Goal: Task Accomplishment & Management: Manage account settings

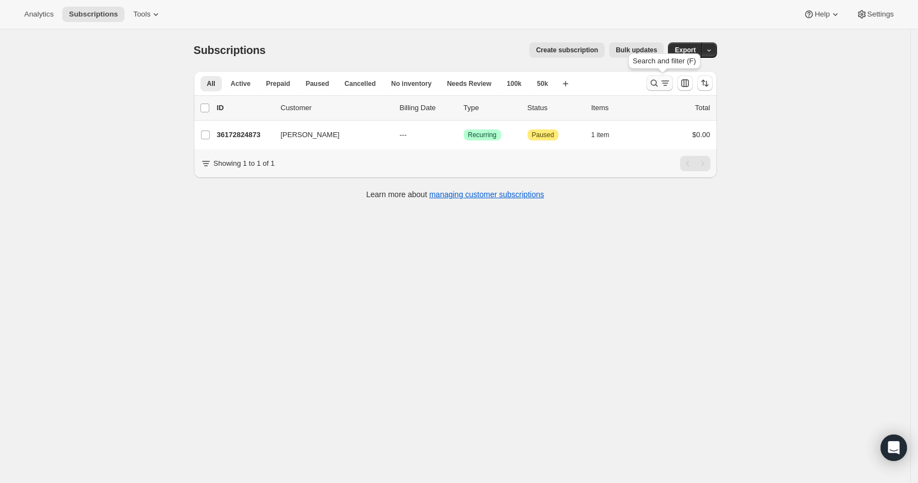
click at [653, 81] on icon "Search and filter results" at bounding box center [653, 83] width 11 height 11
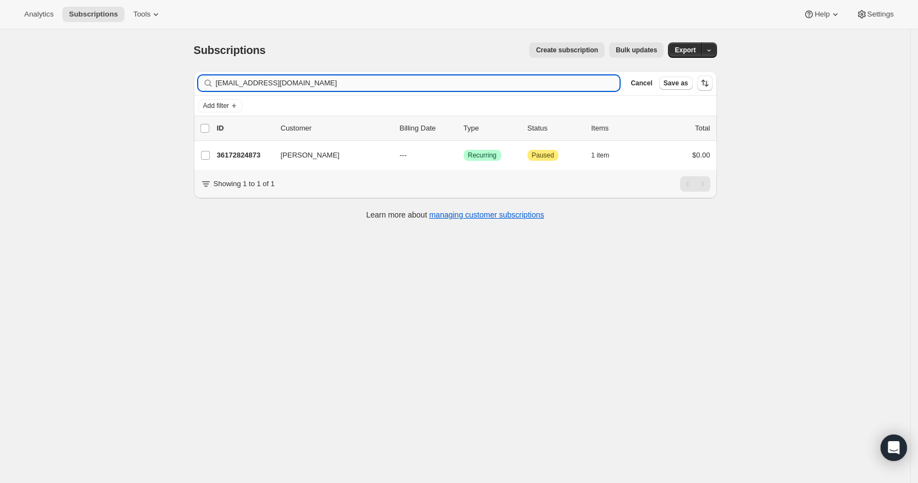
click at [504, 81] on input "[EMAIL_ADDRESS][DOMAIN_NAME]" at bounding box center [418, 82] width 404 height 15
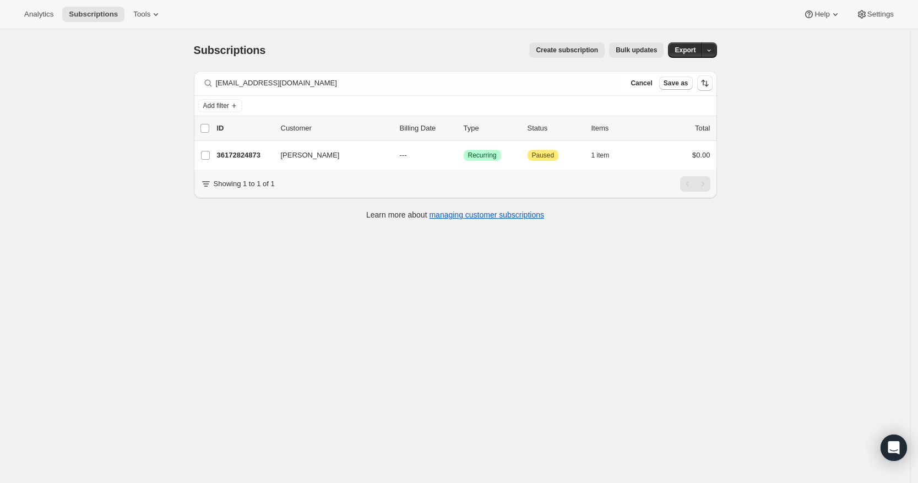
click at [93, 138] on div "Subscriptions. This page is ready Subscriptions Create subscription Bulk update…" at bounding box center [455, 270] width 910 height 483
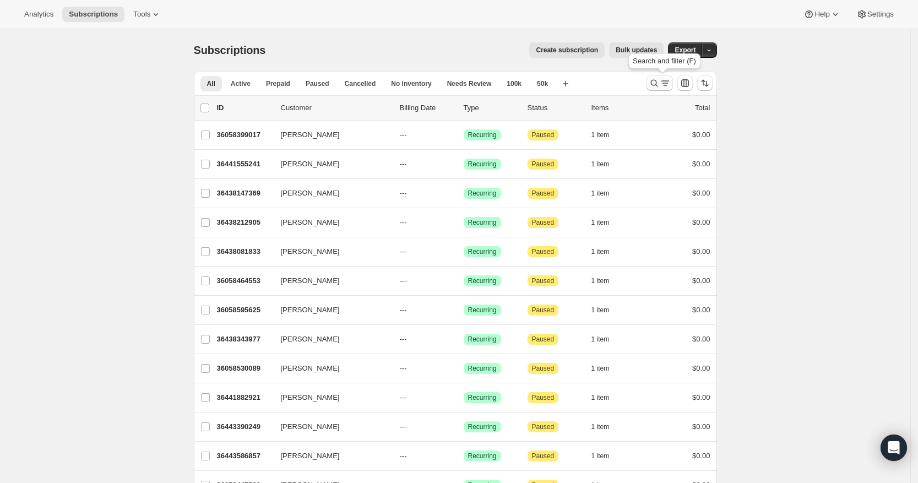
click at [652, 79] on icon "Search and filter results" at bounding box center [653, 83] width 11 height 11
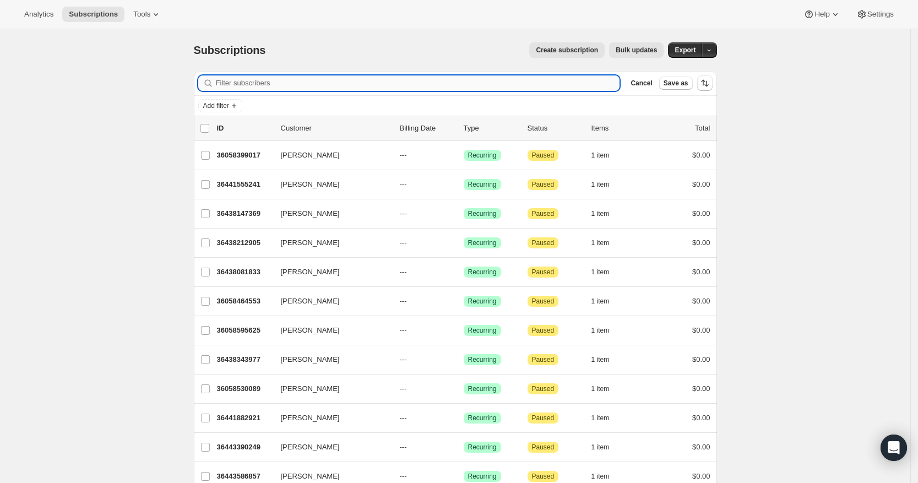
click at [555, 77] on input "Filter subscribers" at bounding box center [418, 82] width 404 height 15
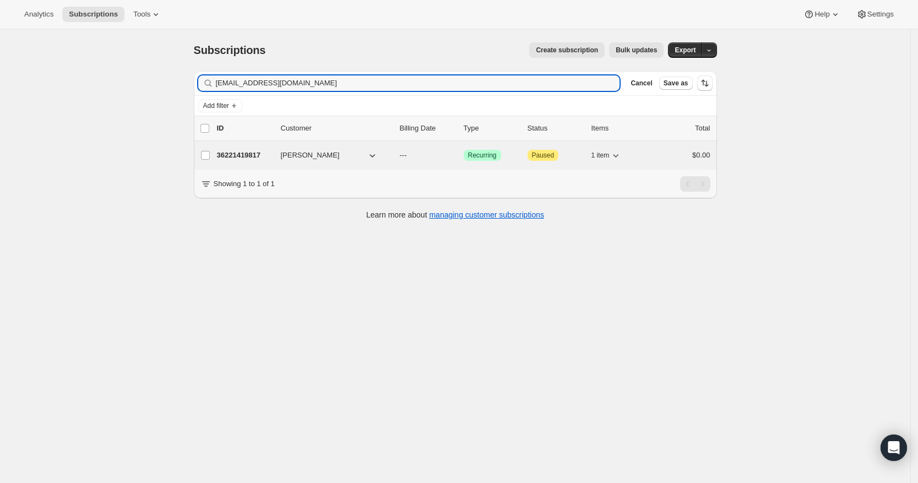
type input "adsum@gci.net"
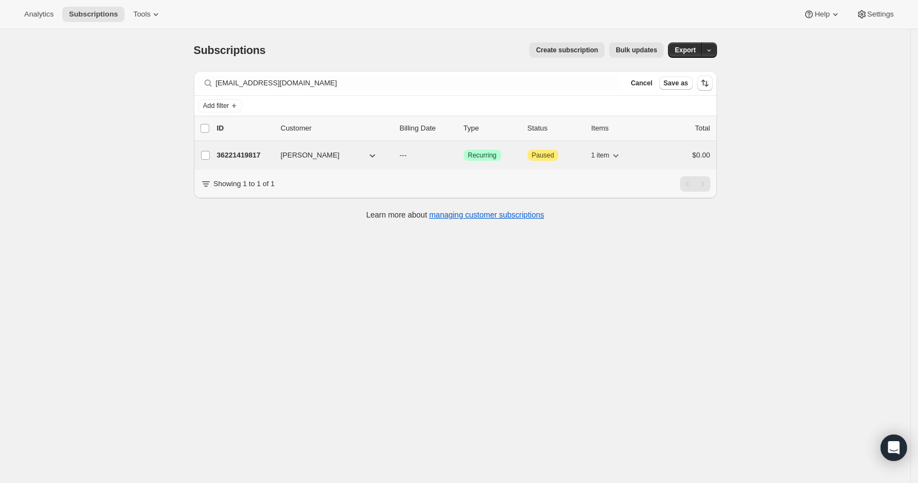
click at [248, 153] on p "36221419817" at bounding box center [244, 155] width 55 height 11
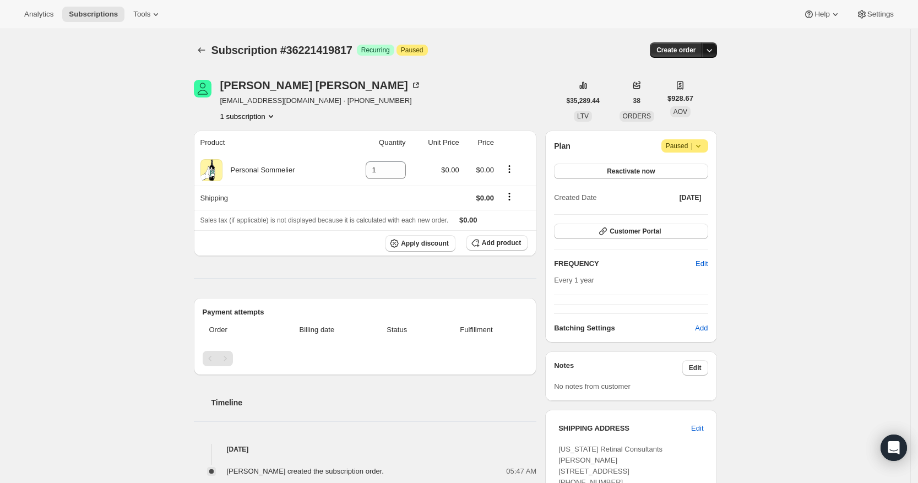
click at [714, 51] on icon "button" at bounding box center [708, 50] width 11 height 11
click at [707, 91] on span "Create custom one-time order" at bounding box center [665, 92] width 95 height 8
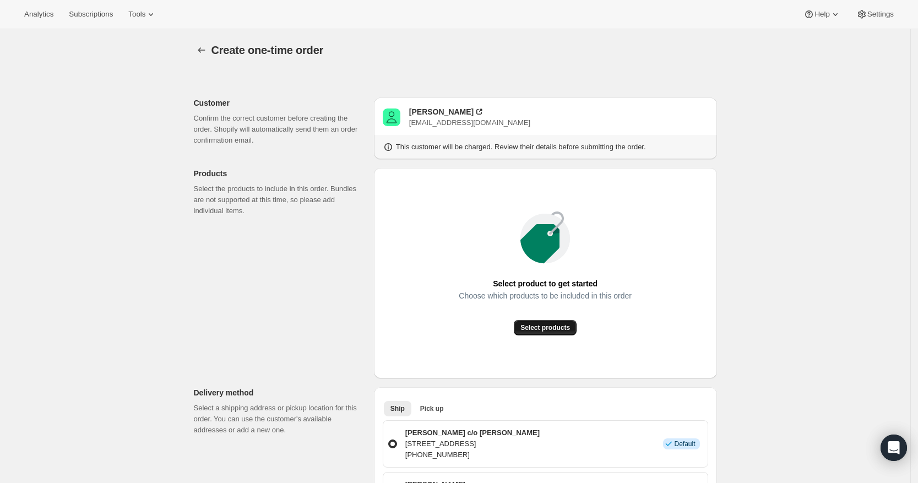
click at [559, 330] on span "Select products" at bounding box center [545, 327] width 50 height 9
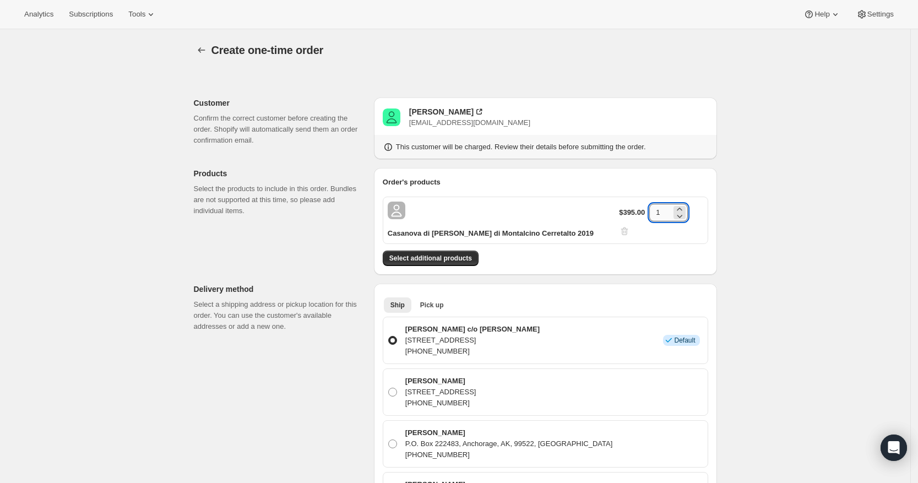
click at [664, 208] on input "1" at bounding box center [660, 213] width 22 height 18
type input "6"
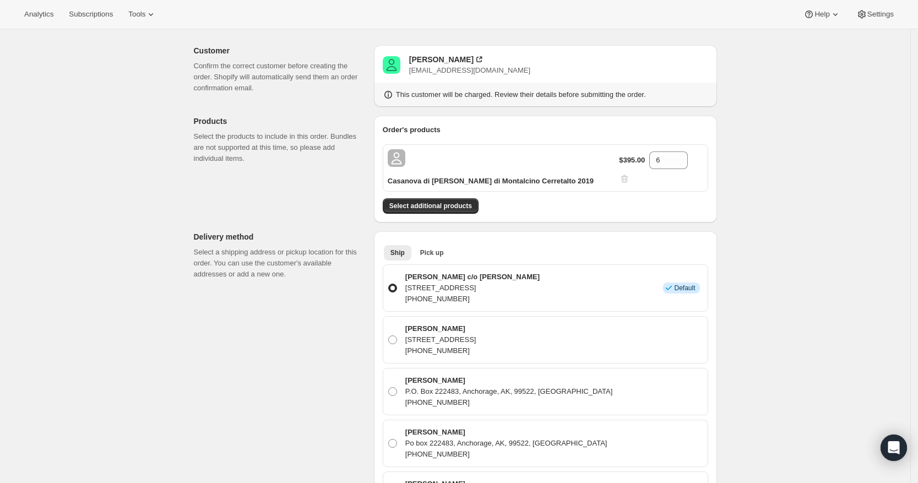
scroll to position [47, 0]
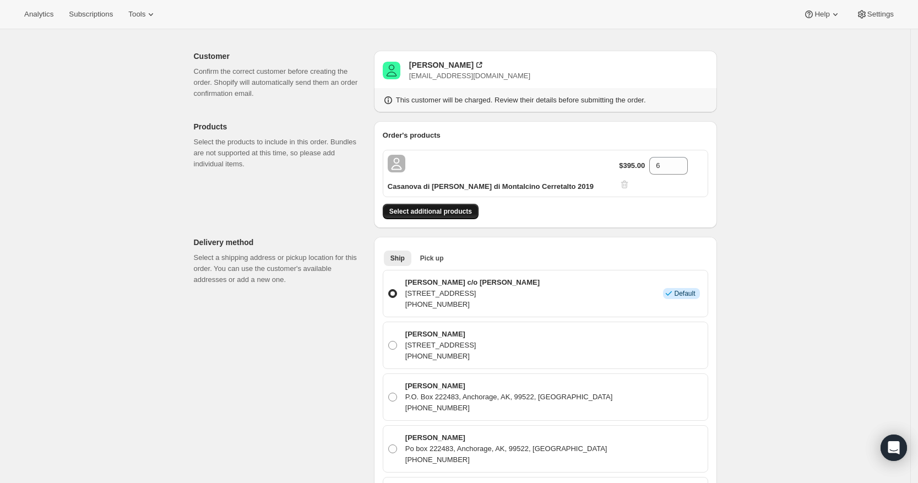
click at [465, 204] on button "Select additional products" at bounding box center [431, 211] width 96 height 15
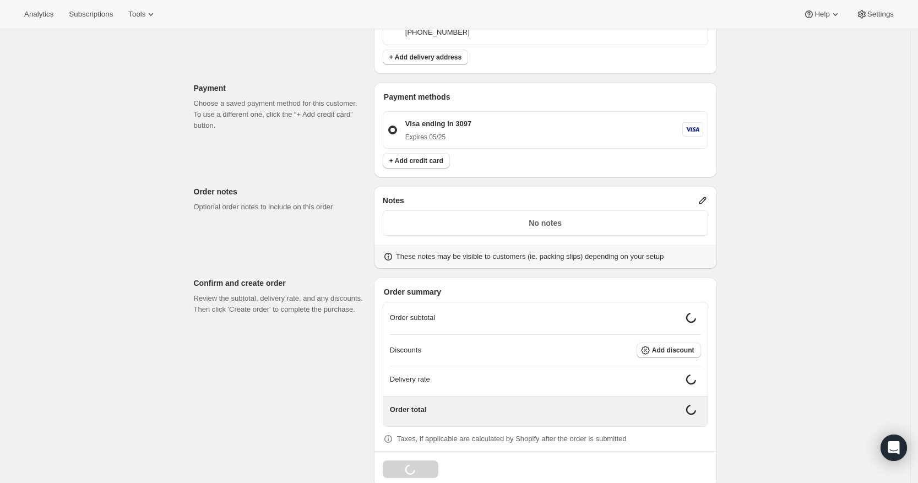
scroll to position [551, 0]
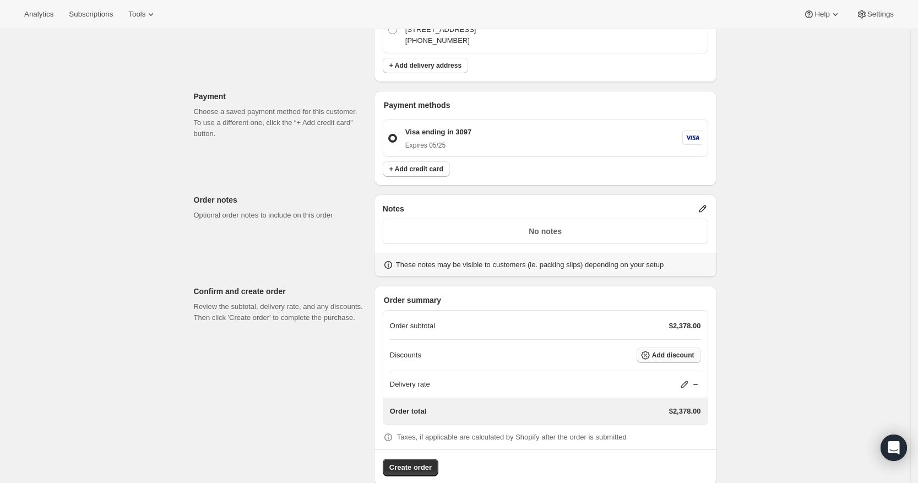
click at [660, 351] on span "Add discount" at bounding box center [673, 355] width 42 height 9
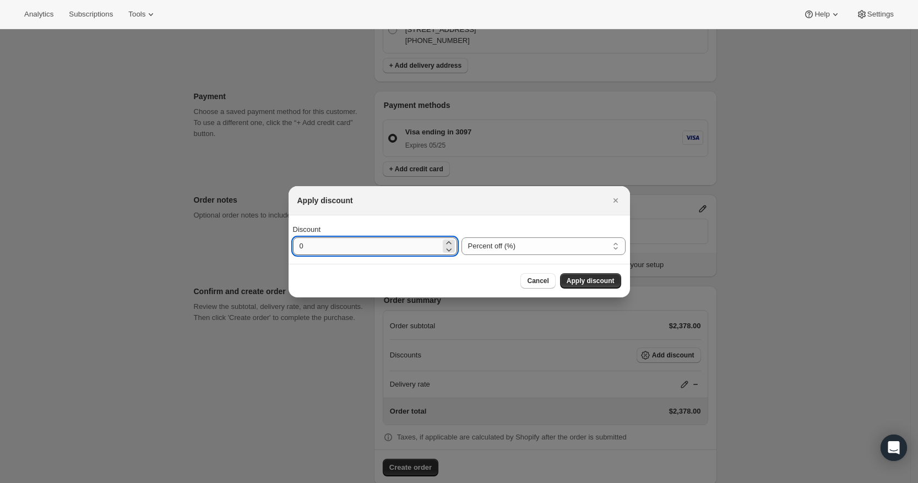
click at [380, 248] on input "0" at bounding box center [367, 246] width 148 height 18
click at [492, 245] on select "Percent off (%) Amount off ($)" at bounding box center [543, 246] width 164 height 18
select select "fixedAmount"
click at [461, 237] on select "Percent off (%) Amount off ($)" at bounding box center [543, 246] width 164 height 18
click at [404, 243] on input "0" at bounding box center [367, 246] width 148 height 18
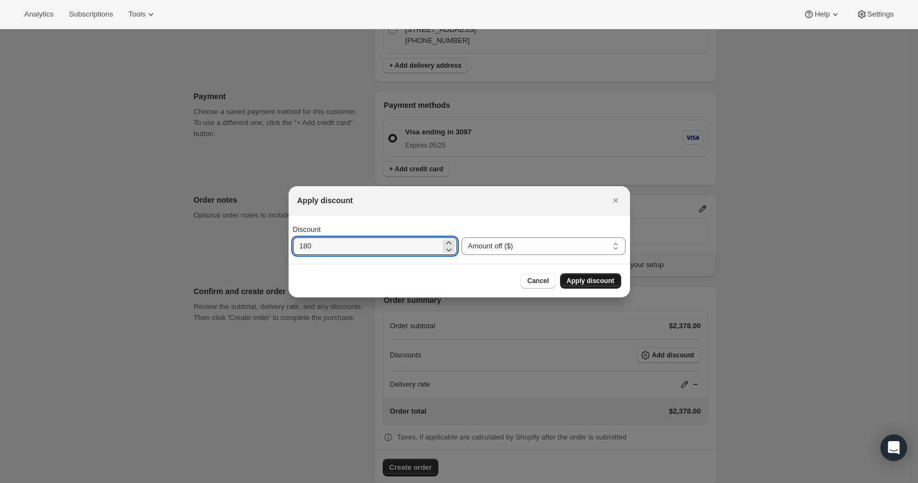
type input "180"
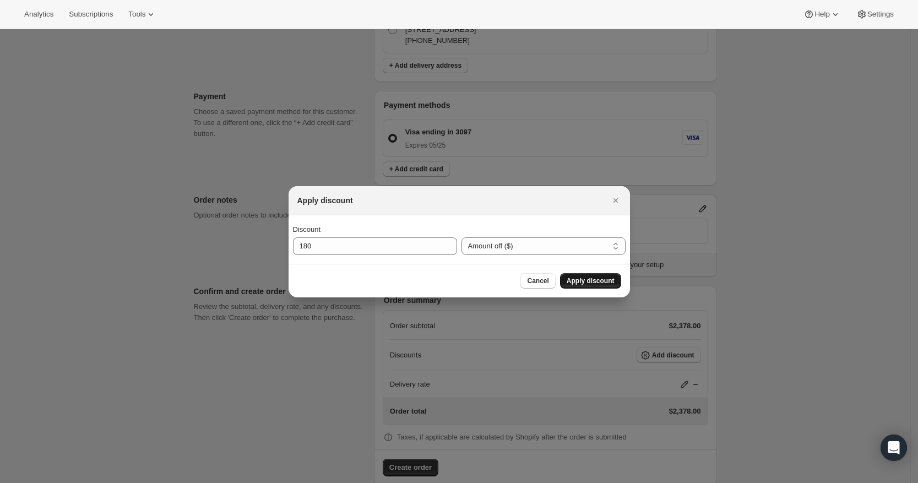
click at [586, 281] on span "Apply discount" at bounding box center [590, 280] width 48 height 9
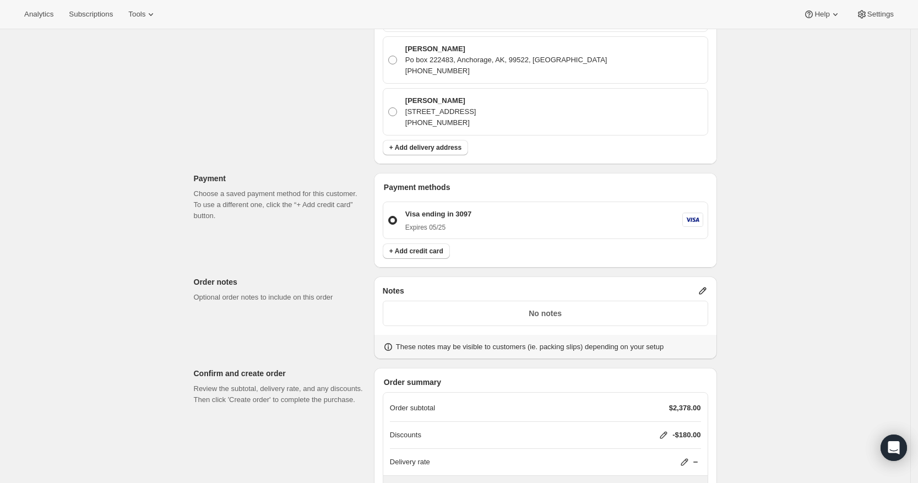
scroll to position [547, 0]
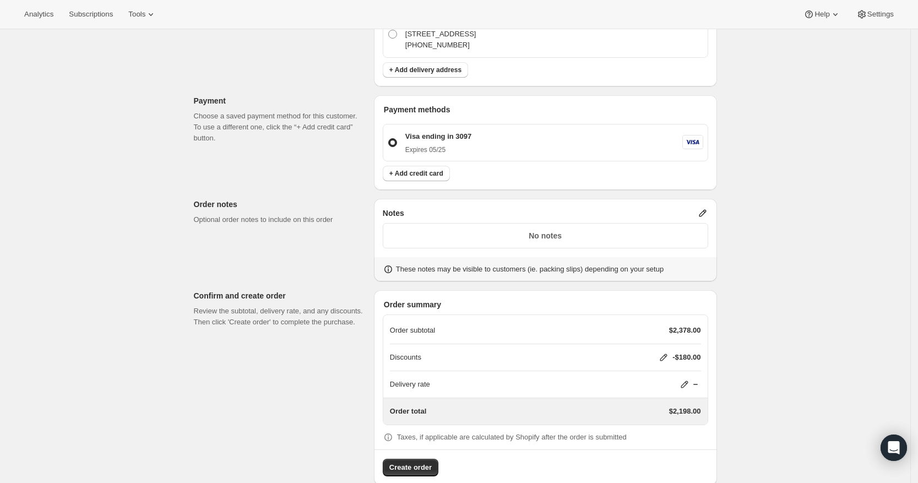
click at [687, 381] on icon at bounding box center [683, 384] width 7 height 7
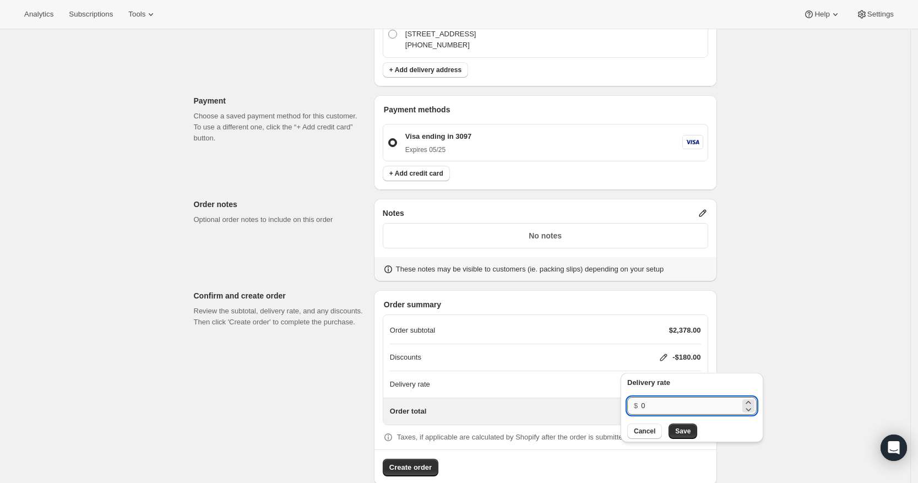
click at [678, 401] on input "0" at bounding box center [690, 406] width 99 height 18
type input "65"
click at [680, 433] on span "Save" at bounding box center [682, 431] width 15 height 9
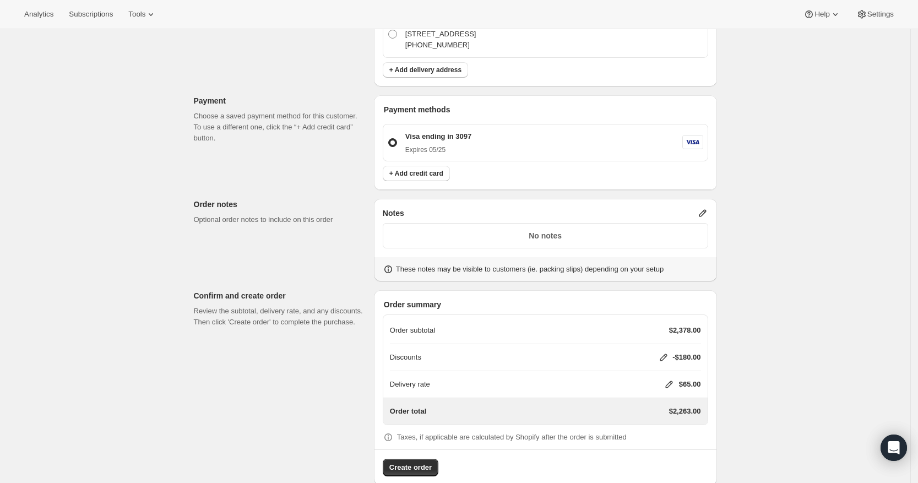
click at [703, 207] on icon at bounding box center [702, 212] width 11 height 11
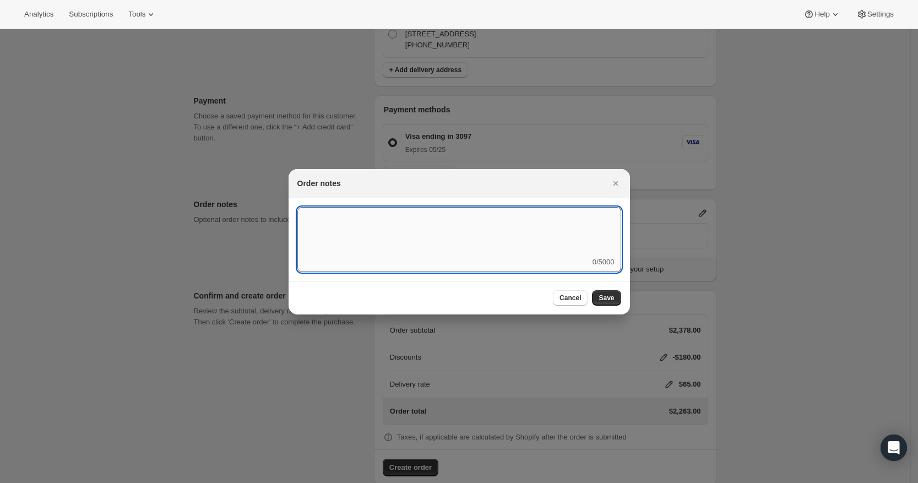
click at [498, 245] on textarea ":rd5:" at bounding box center [459, 232] width 324 height 50
type textarea "FedEx 2 Day Air"
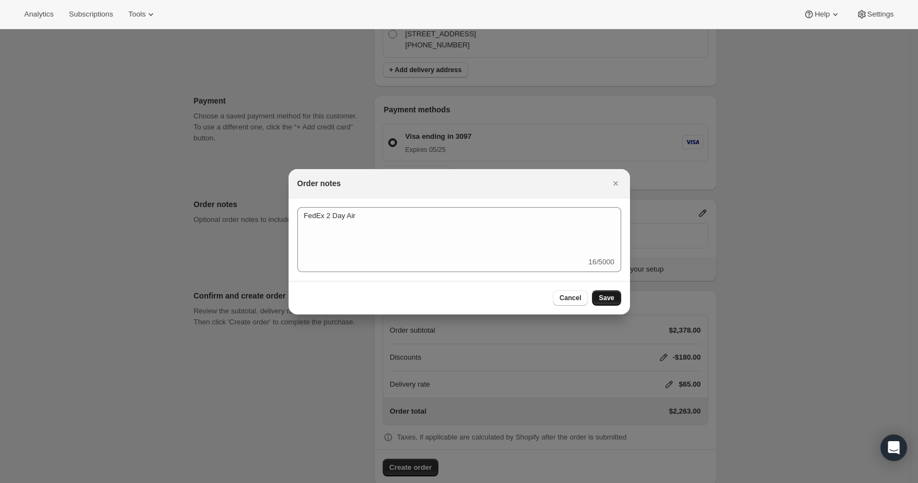
click at [611, 294] on span "Save" at bounding box center [605, 297] width 15 height 9
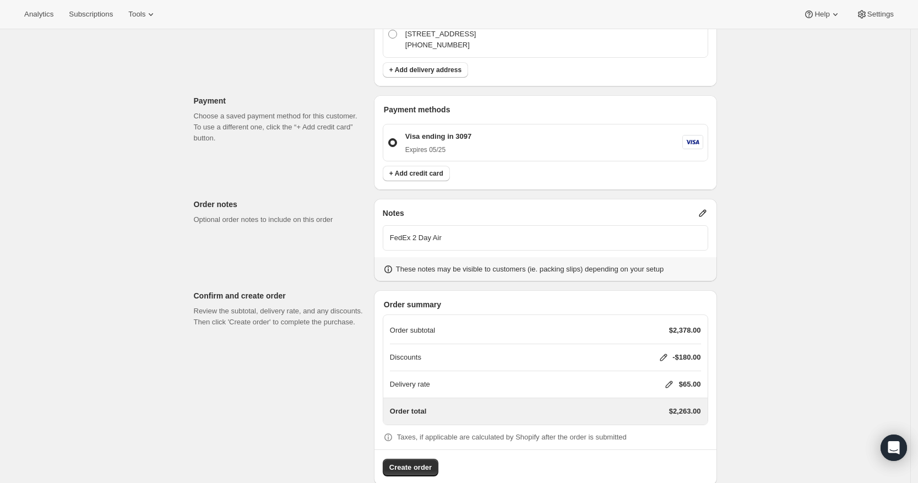
click at [705, 207] on icon at bounding box center [702, 212] width 11 height 11
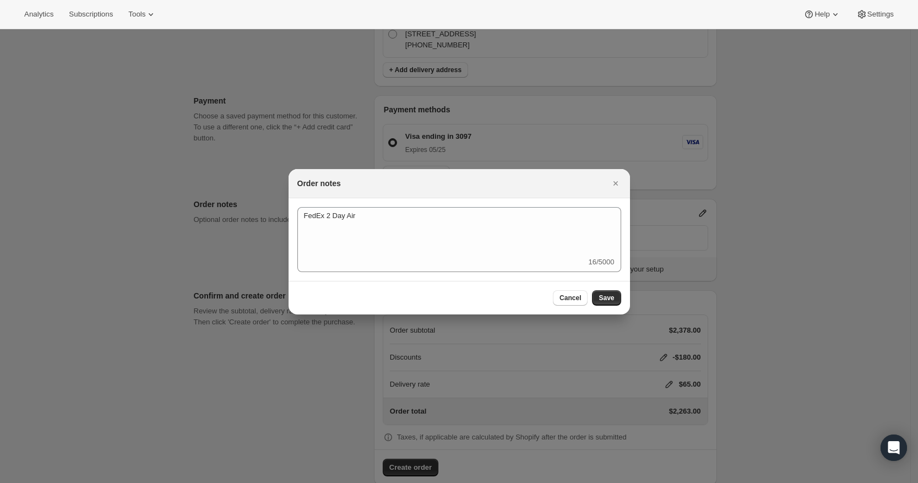
scroll to position [0, 0]
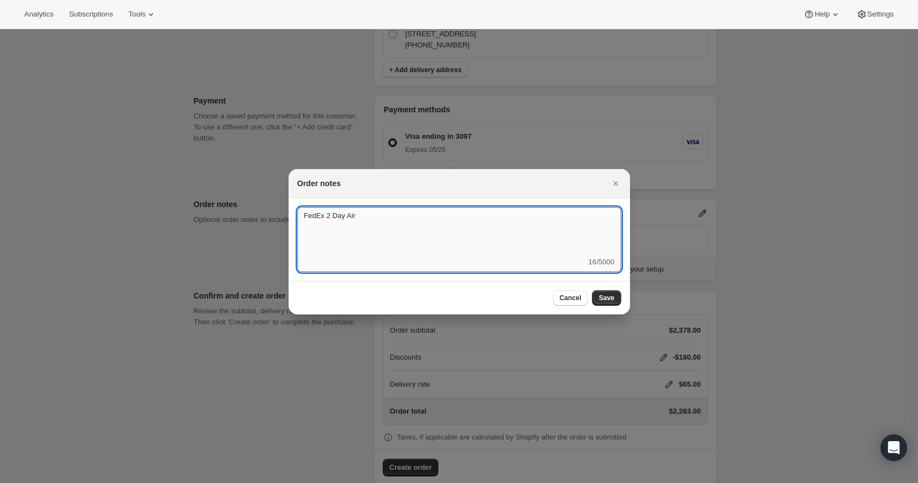
click at [479, 228] on textarea "FedEx 2 Day Air" at bounding box center [459, 232] width 324 height 50
type textarea "FedEx 2 Day Air - Ship Tueday 9/30"
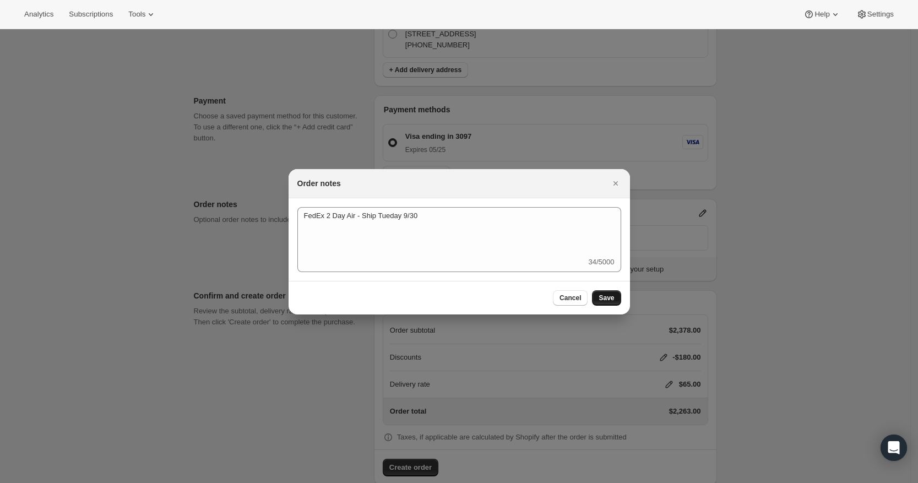
click at [603, 293] on span "Save" at bounding box center [605, 297] width 15 height 9
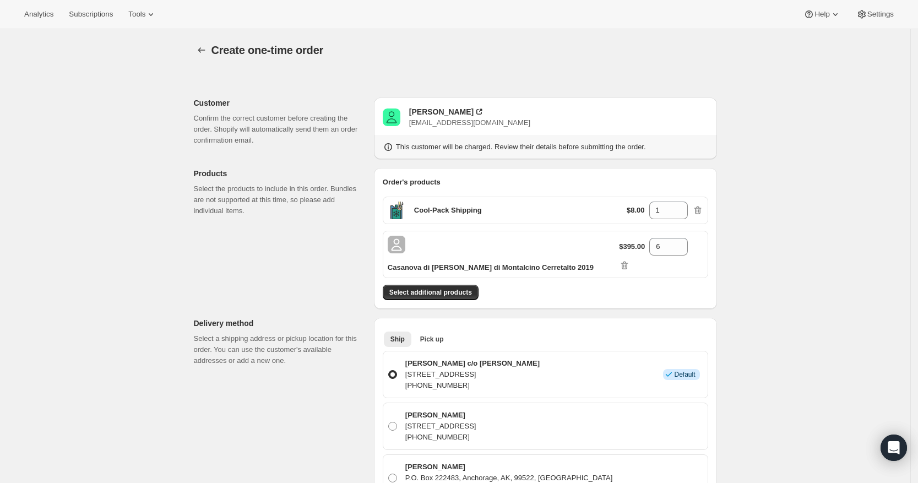
scroll to position [547, 0]
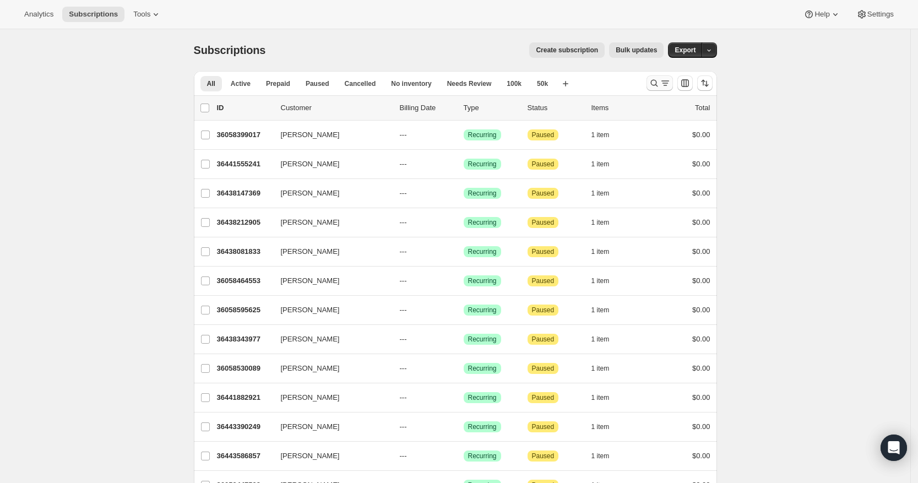
click at [652, 77] on button "Search and filter results" at bounding box center [659, 82] width 26 height 15
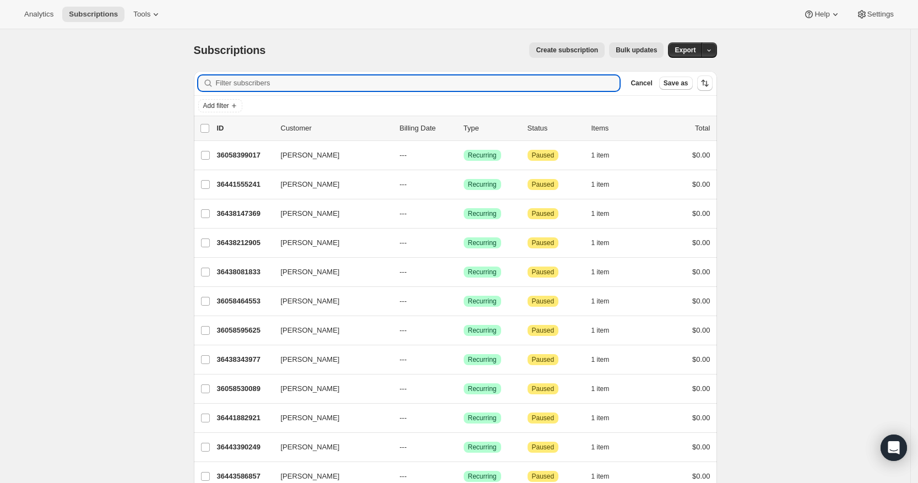
paste input "Shayne Corritori"
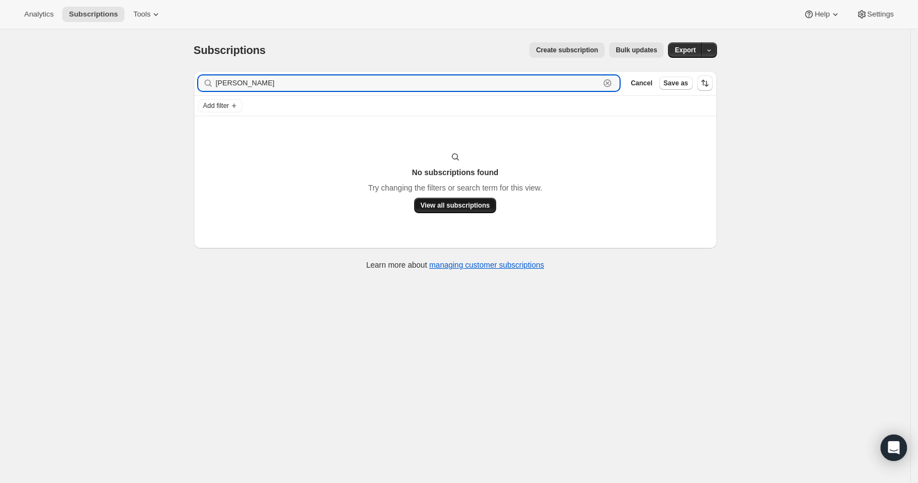
type input "Shayne Corritori"
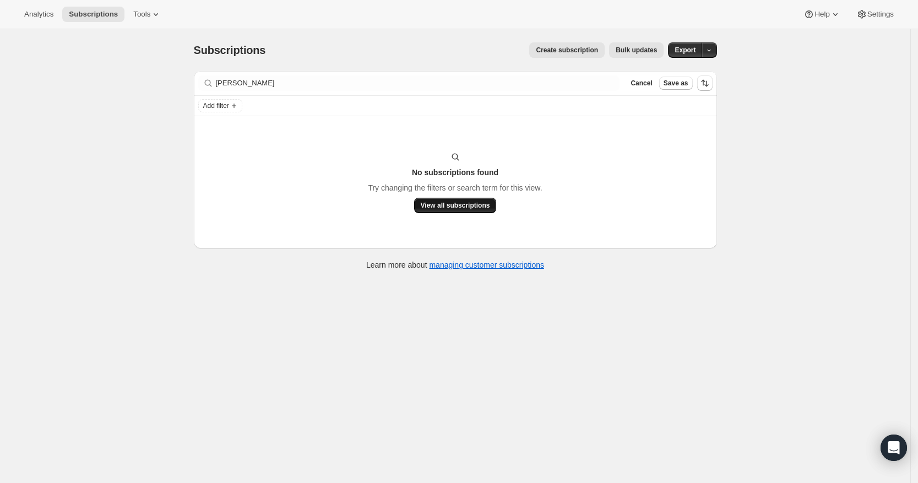
click at [467, 209] on span "View all subscriptions" at bounding box center [455, 205] width 69 height 9
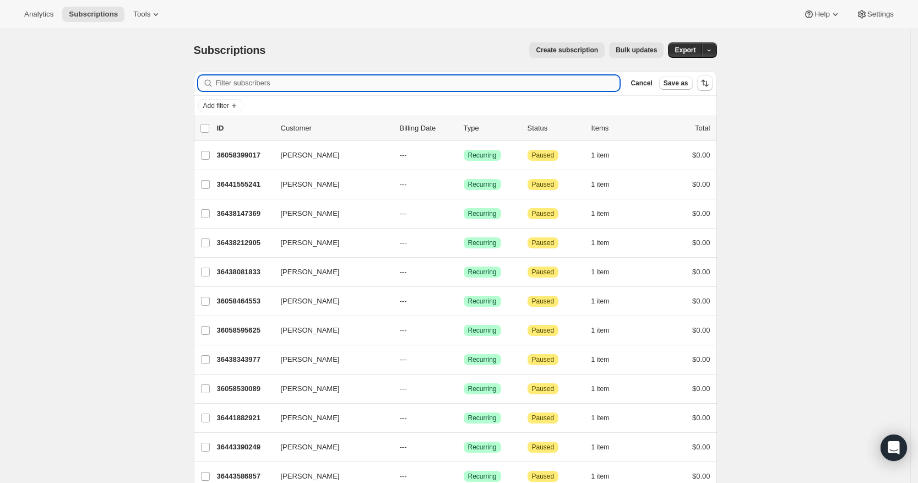
click at [494, 85] on input "Filter subscribers" at bounding box center [418, 82] width 404 height 15
paste input "Shayne Corritori"
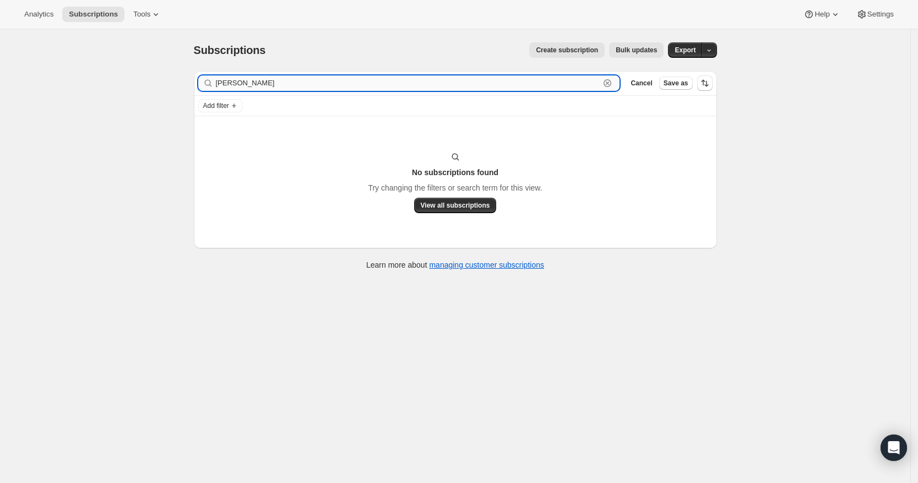
click at [527, 87] on input "Shayne Corritori" at bounding box center [408, 82] width 384 height 15
paste input "shacorri2@gmail.com"
click at [218, 81] on div "shacorri2@gmail.com Clear" at bounding box center [409, 82] width 422 height 15
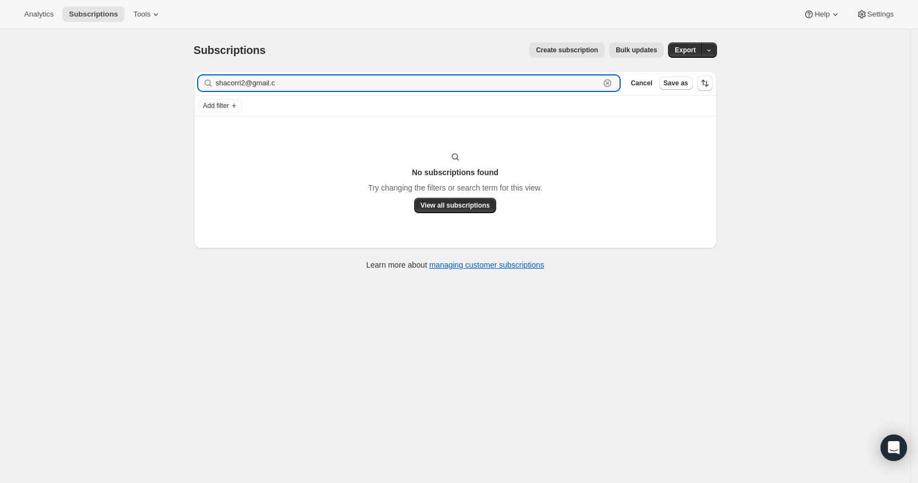
type input "shacorri2@gmail.c"
